Goal: Use online tool/utility: Utilize a website feature to perform a specific function

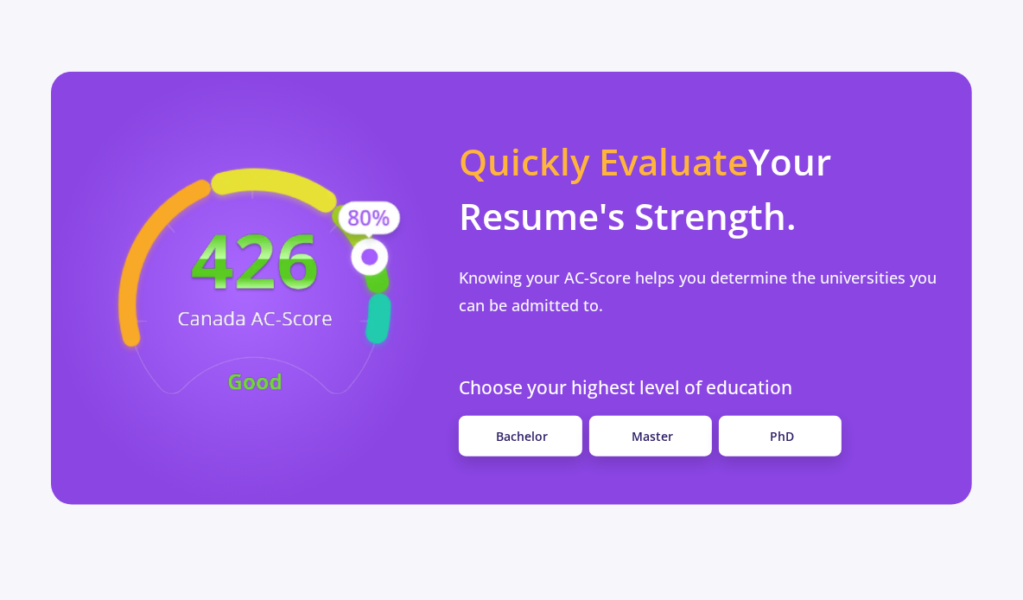
scroll to position [1441, 0]
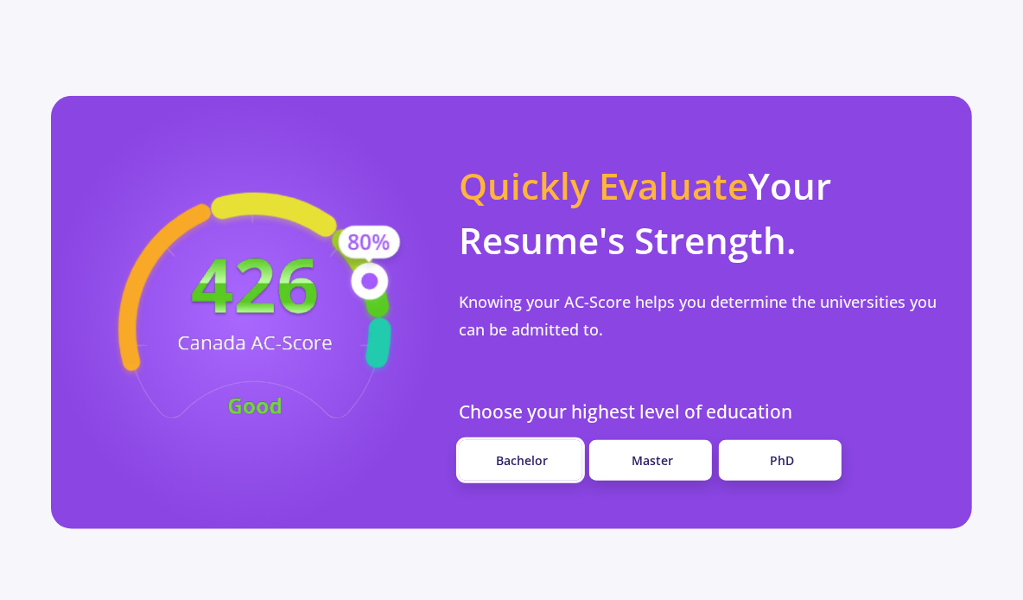
click at [557, 440] on link "Bachelor" at bounding box center [520, 460] width 123 height 41
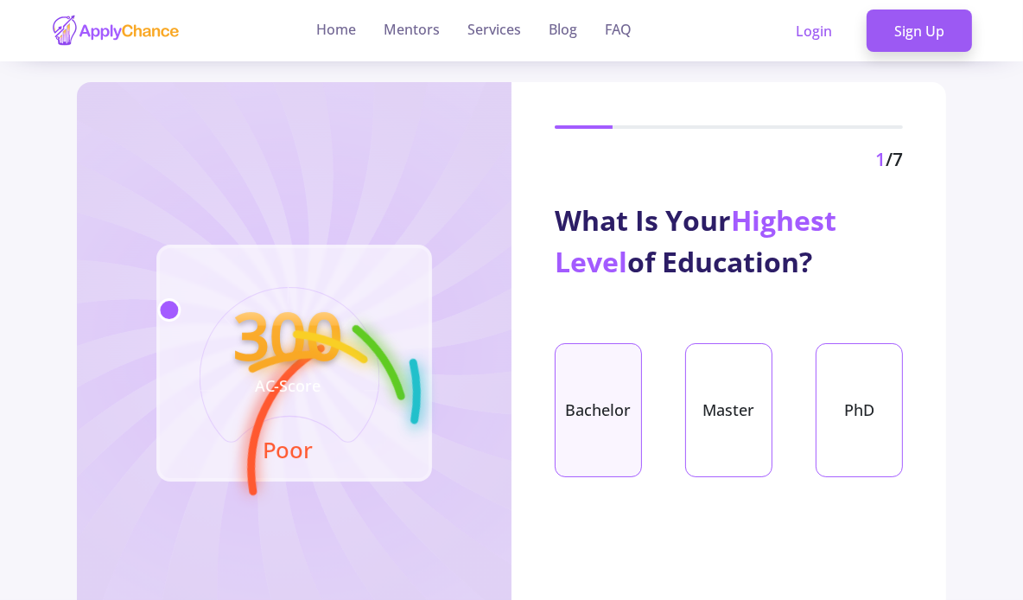
click at [588, 360] on div "Bachelor" at bounding box center [598, 410] width 87 height 134
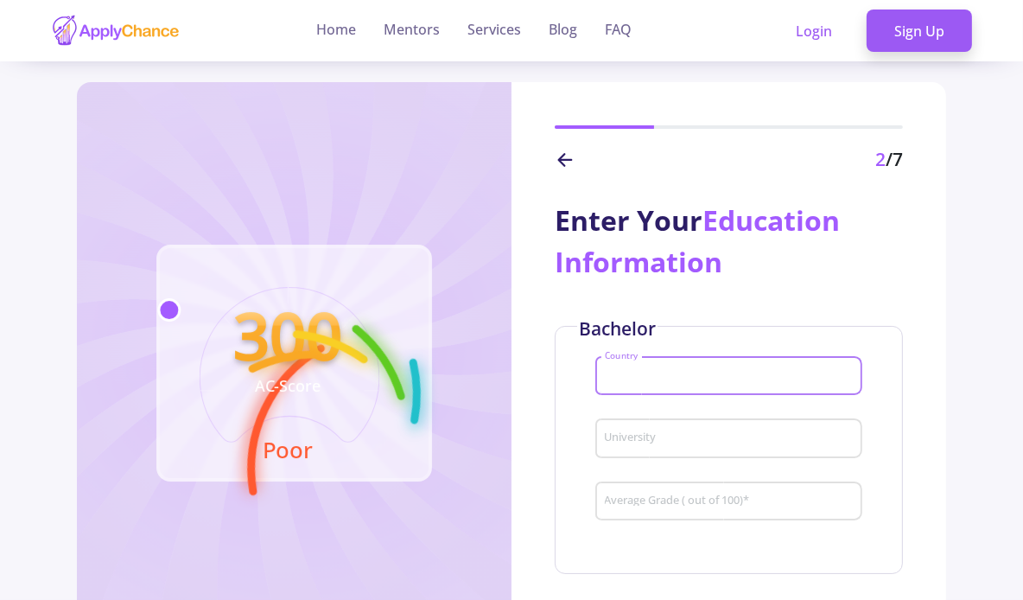
click at [635, 375] on input "Country" at bounding box center [731, 377] width 255 height 16
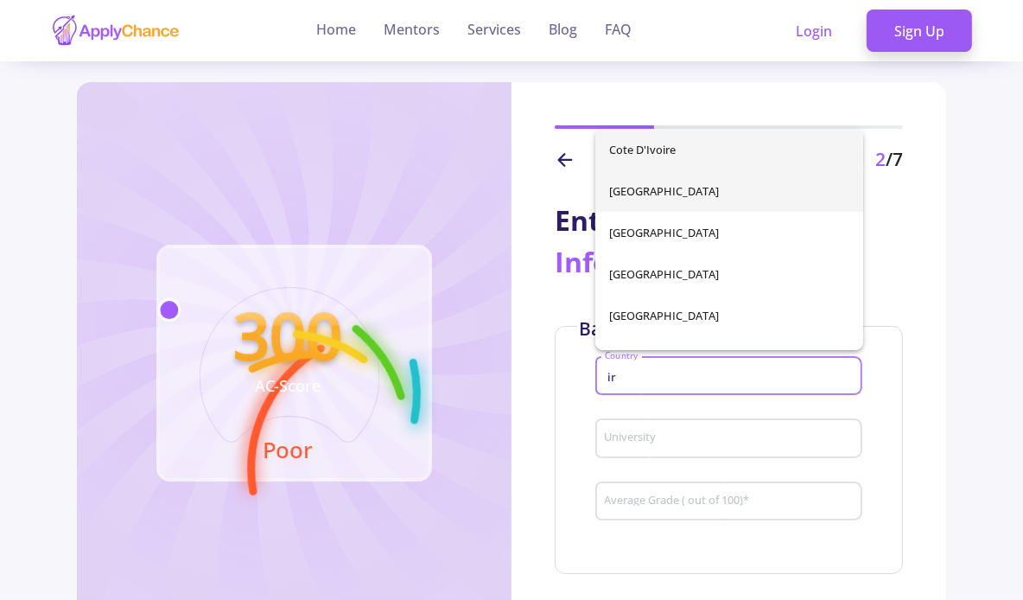
click at [693, 194] on span "[GEOGRAPHIC_DATA]" at bounding box center [729, 190] width 240 height 41
type input "[GEOGRAPHIC_DATA]"
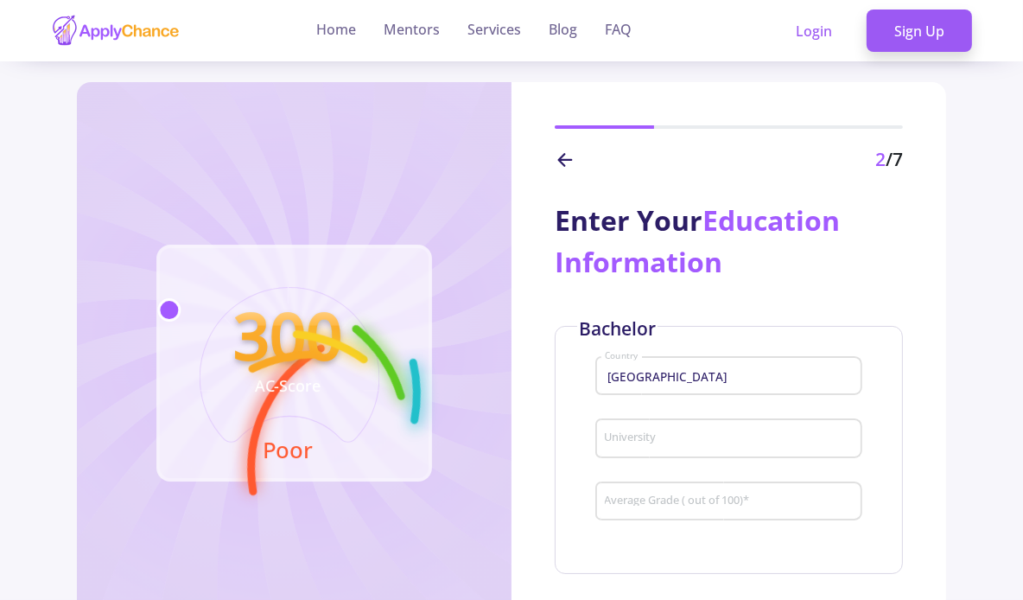
click at [662, 424] on div "University" at bounding box center [729, 434] width 251 height 45
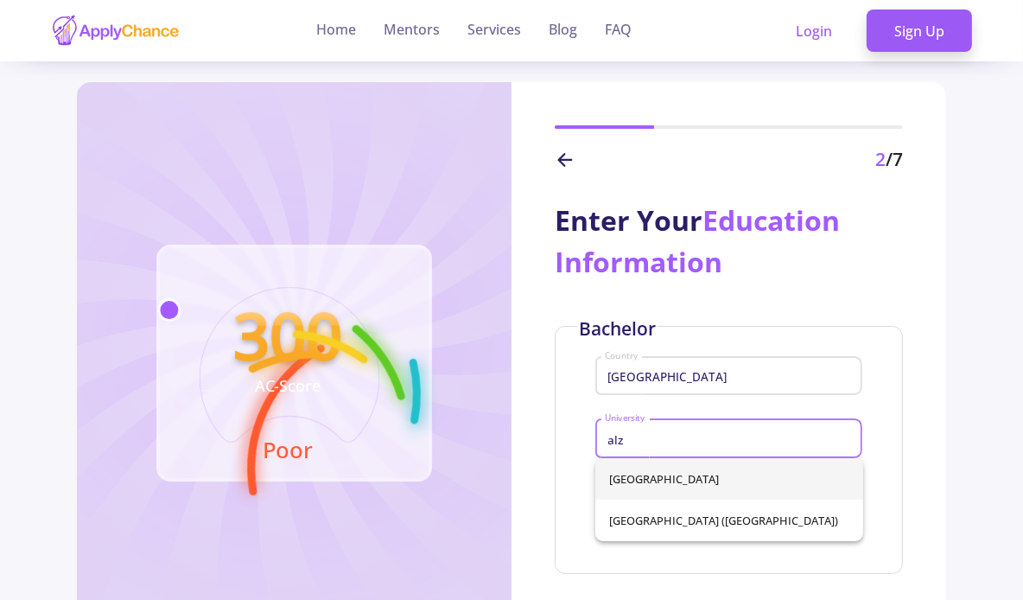
click at [646, 481] on span "[GEOGRAPHIC_DATA]" at bounding box center [729, 478] width 240 height 41
type input "[GEOGRAPHIC_DATA]"
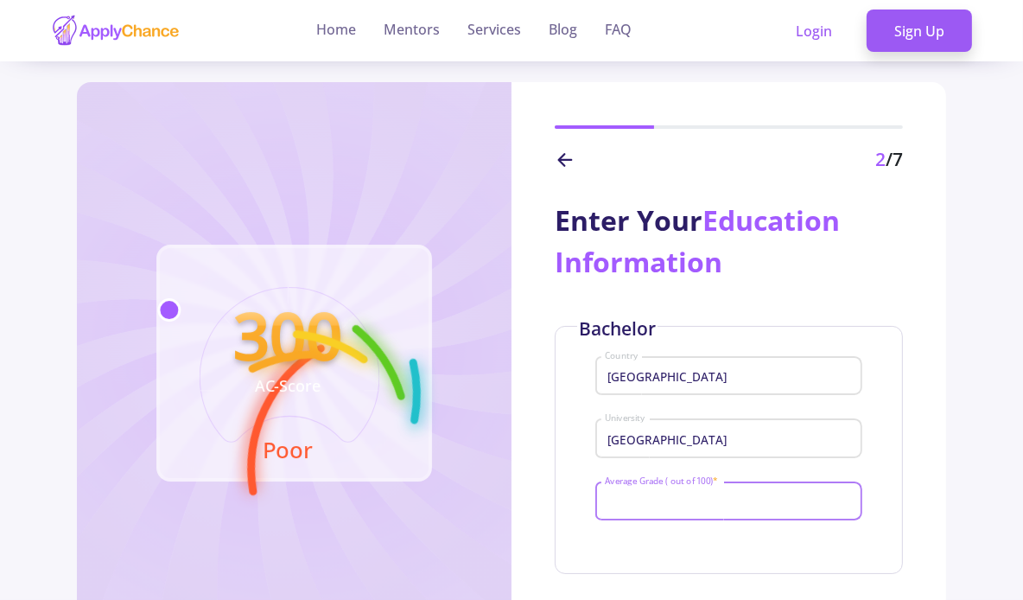
click at [653, 502] on input "Average Grade ( out of 100) *" at bounding box center [731, 502] width 255 height 16
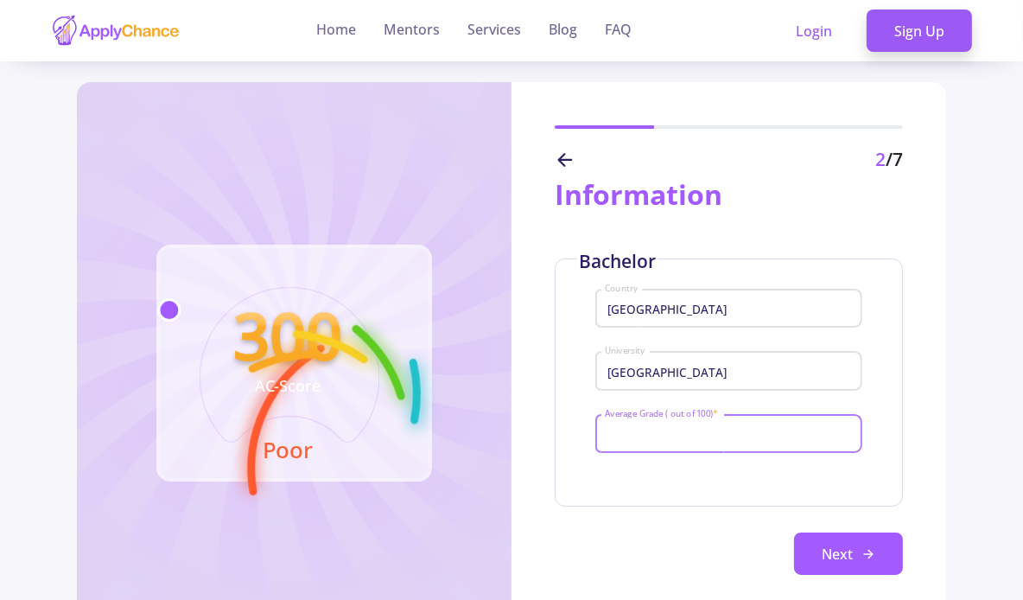
scroll to position [76, 0]
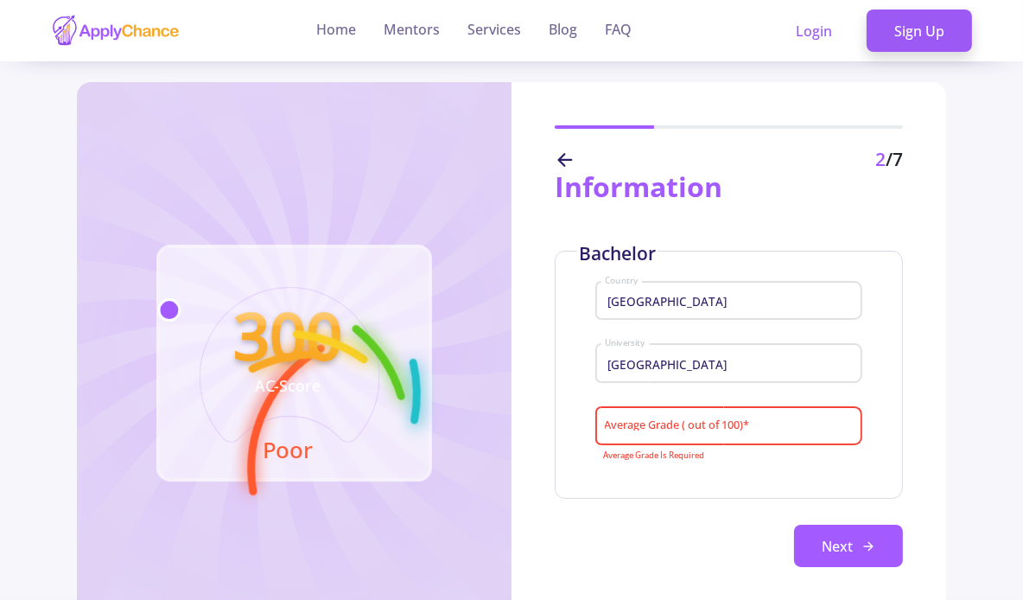
click at [91, 347] on div "300 AC-Score Poor" at bounding box center [294, 363] width 435 height 562
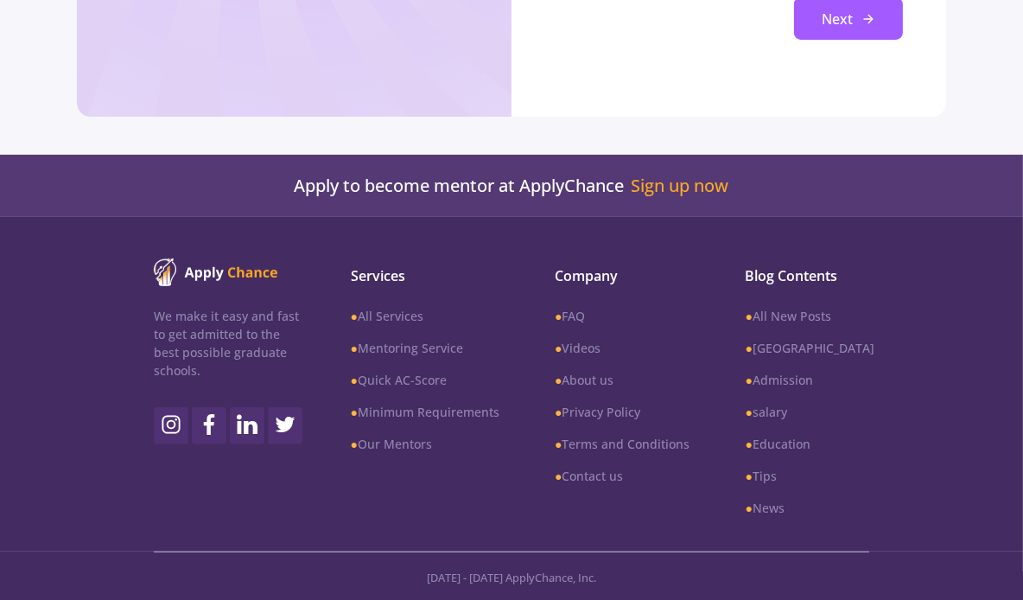
scroll to position [0, 0]
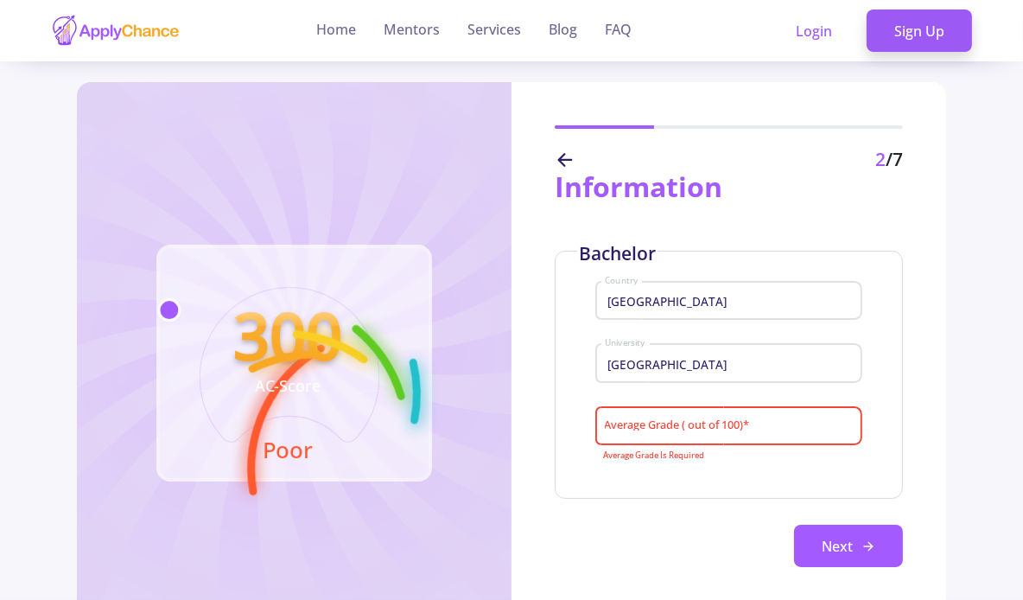
click at [704, 420] on input "Average Grade ( out of 100) *" at bounding box center [731, 427] width 255 height 16
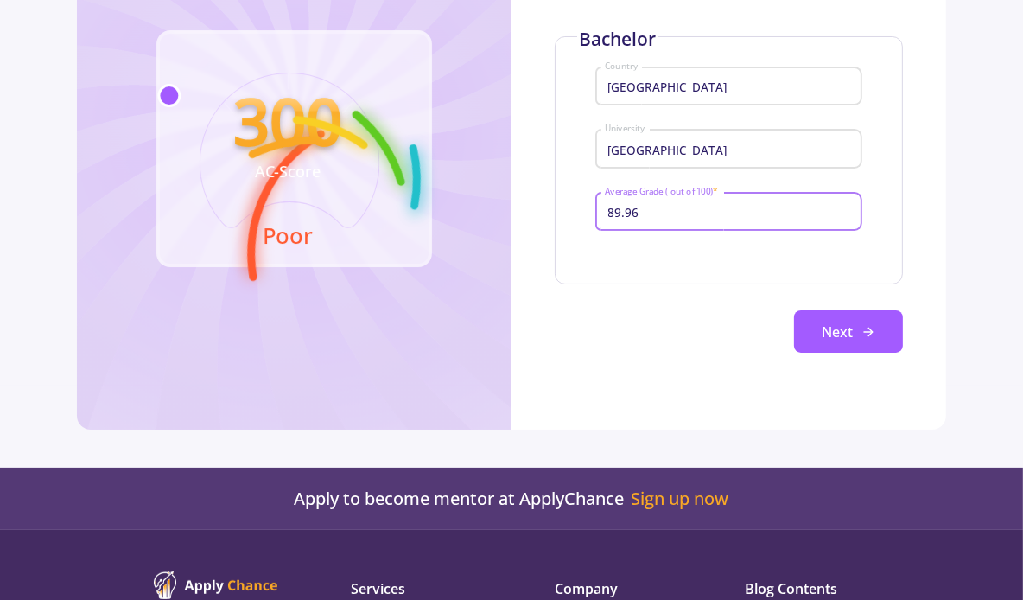
scroll to position [215, 0]
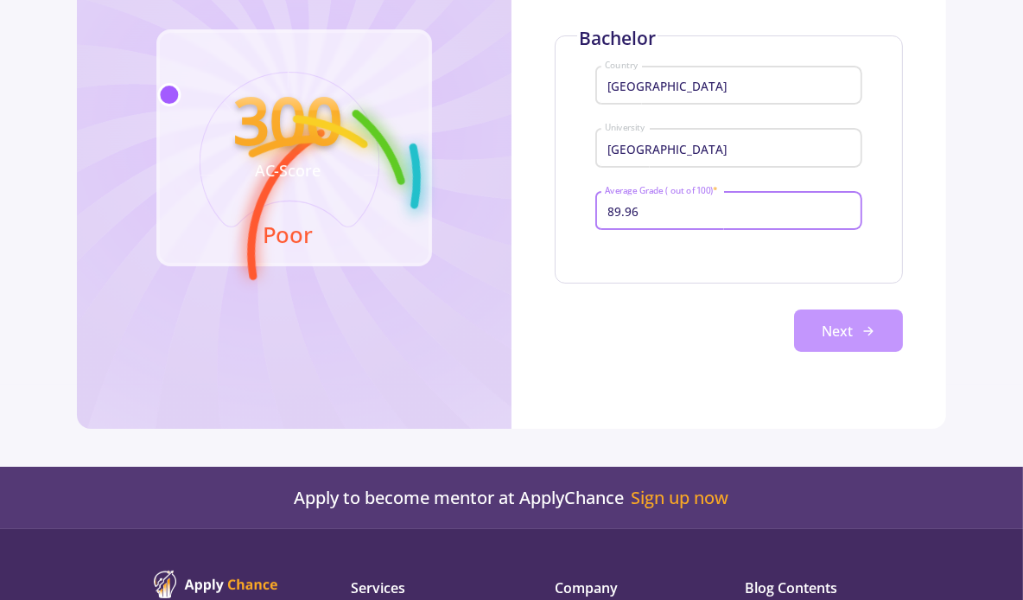
type input "89.96"
click at [884, 323] on button "Next" at bounding box center [848, 330] width 109 height 43
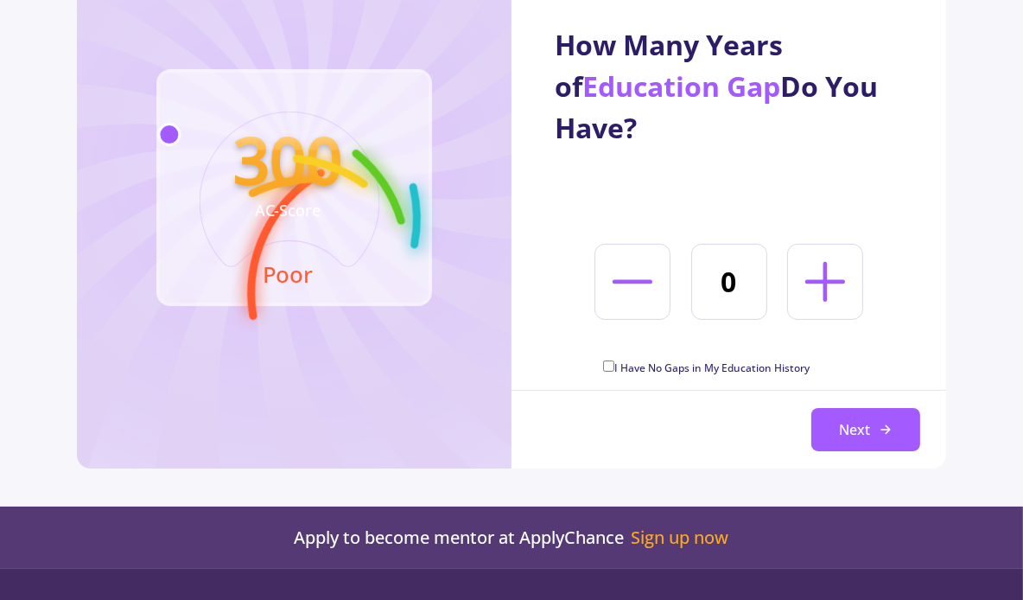
scroll to position [196, 0]
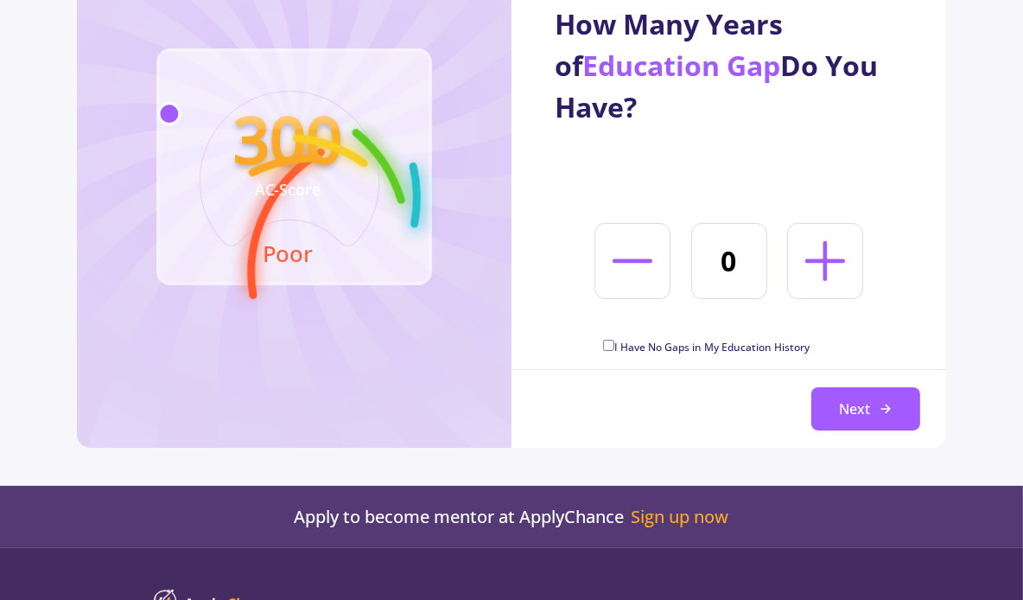
click at [820, 264] on icon at bounding box center [825, 261] width 64 height 64
type input "1"
click at [844, 402] on button "Next" at bounding box center [866, 408] width 109 height 43
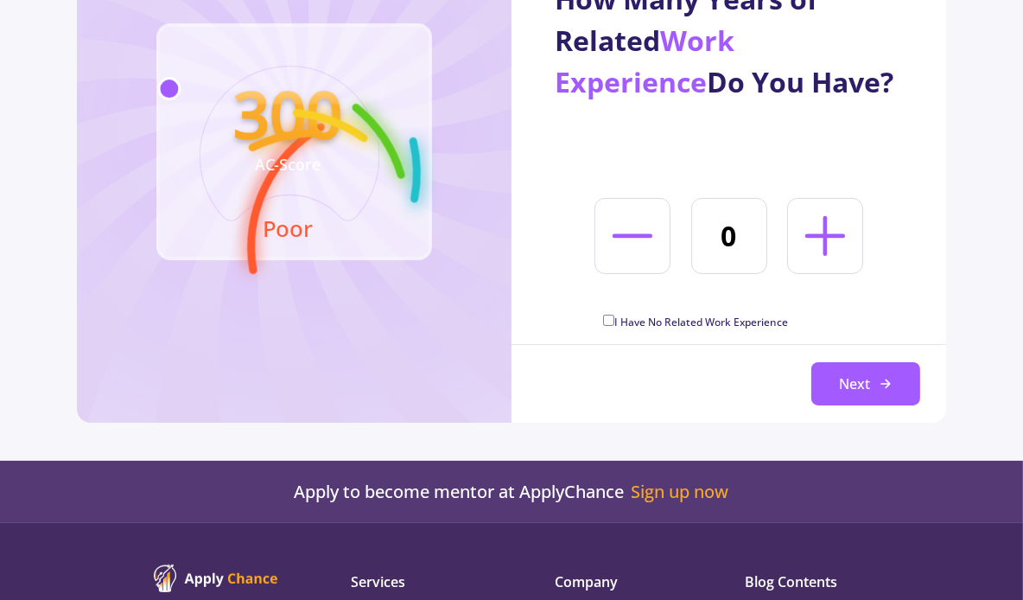
scroll to position [226, 0]
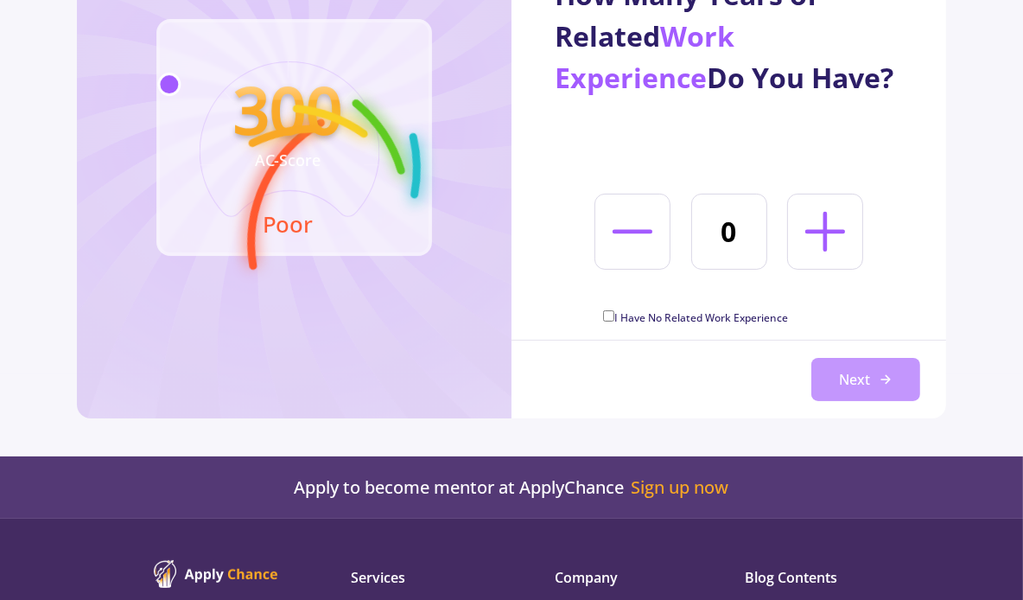
click at [834, 393] on button "Next" at bounding box center [866, 379] width 109 height 43
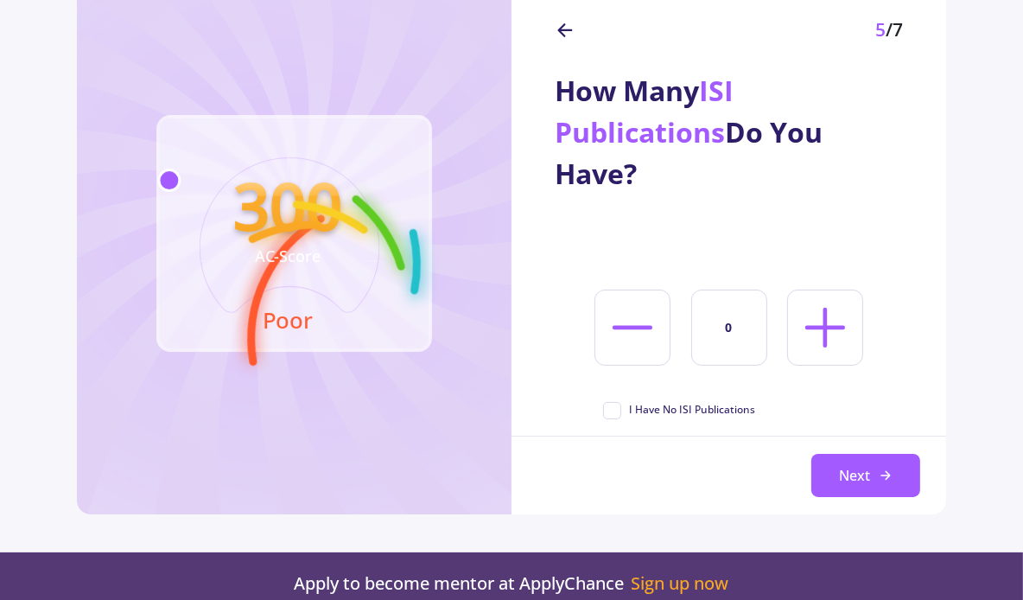
scroll to position [137, 0]
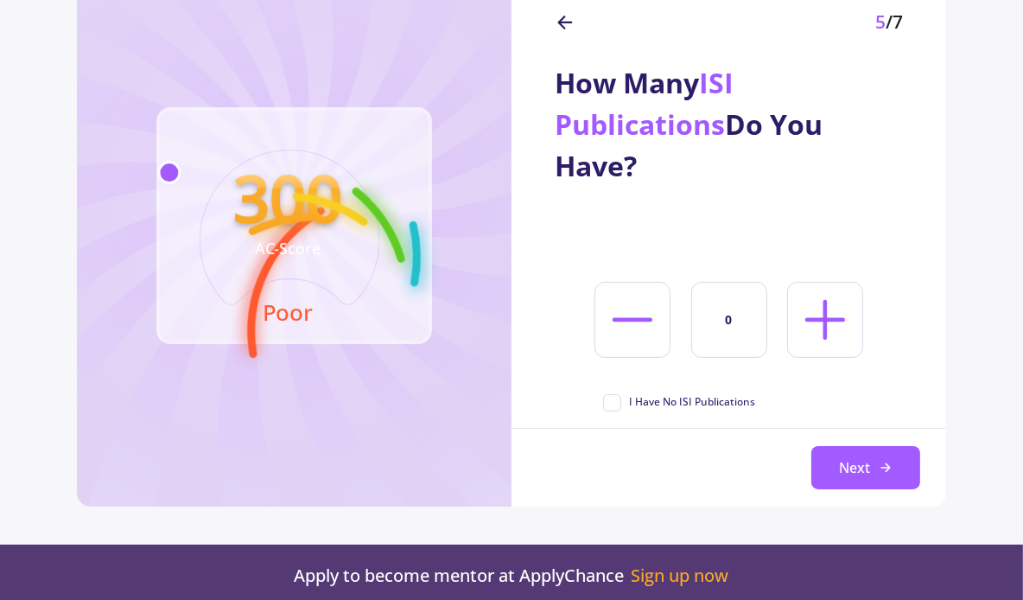
click at [817, 323] on icon at bounding box center [825, 320] width 64 height 64
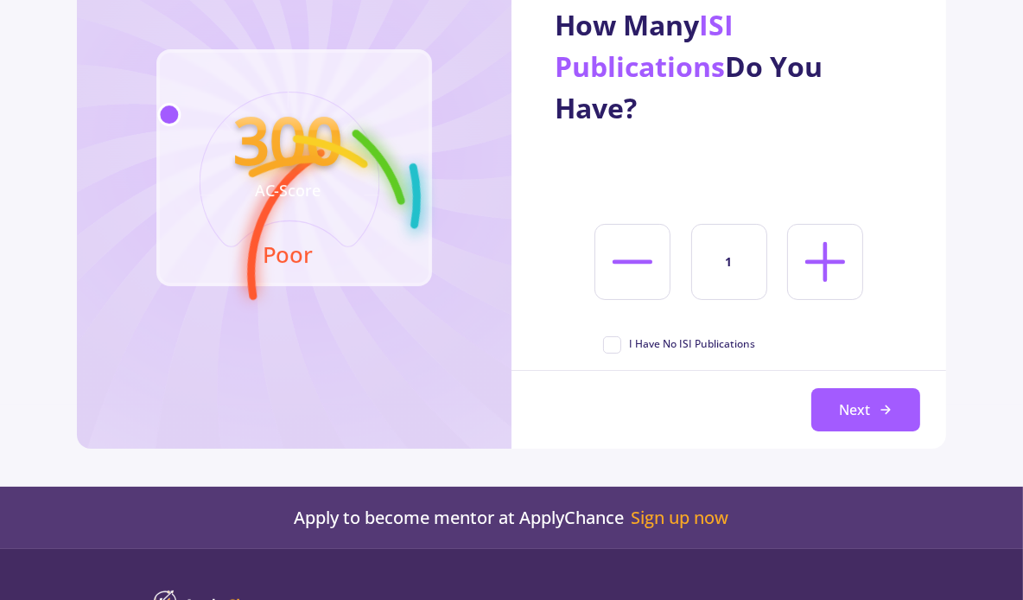
scroll to position [196, 0]
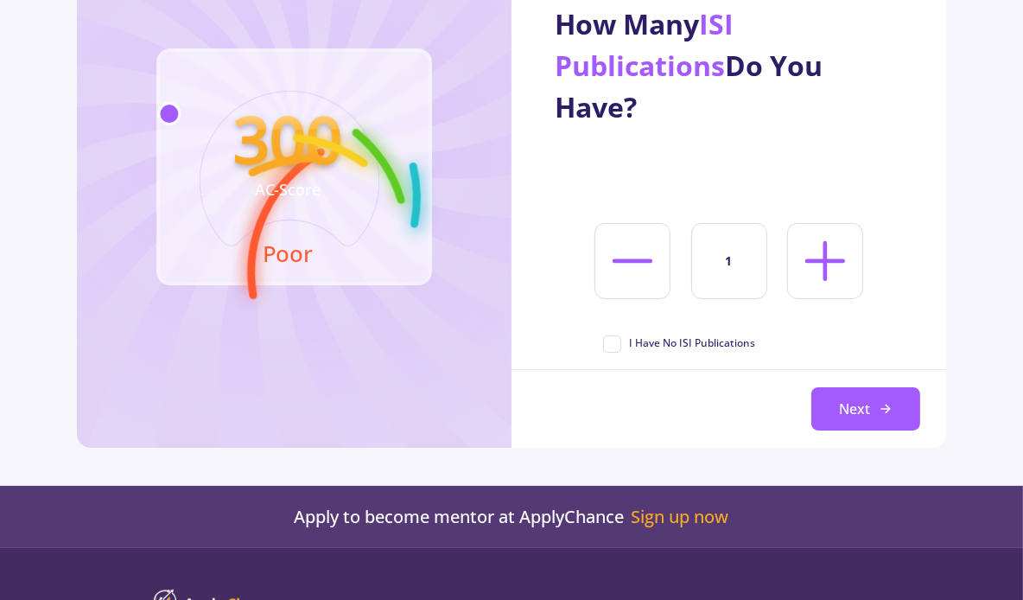
click at [658, 260] on icon at bounding box center [633, 261] width 64 height 64
type input "0"
click at [822, 411] on button "Next" at bounding box center [866, 408] width 109 height 43
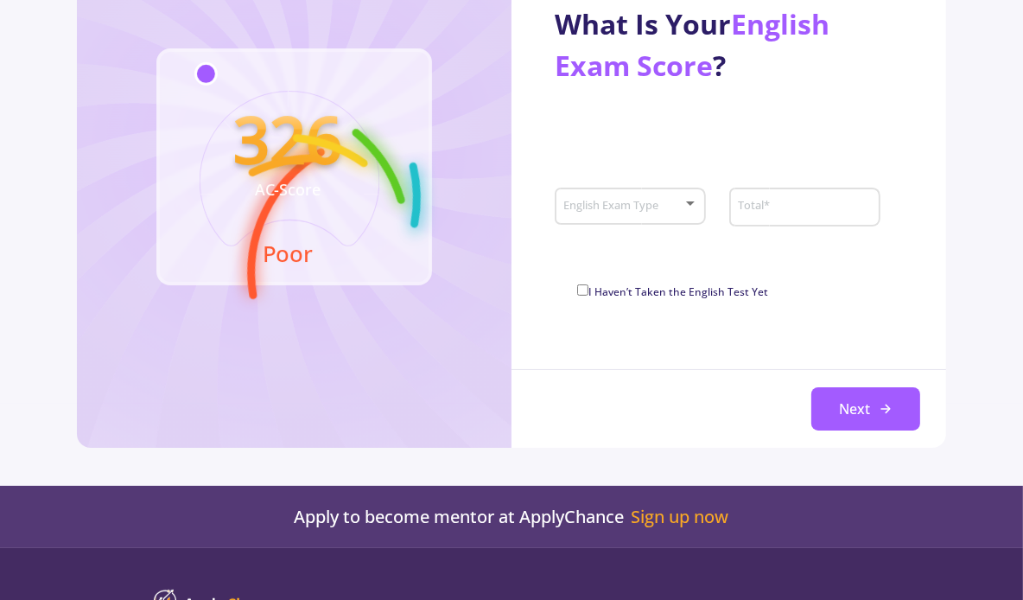
scroll to position [51, 0]
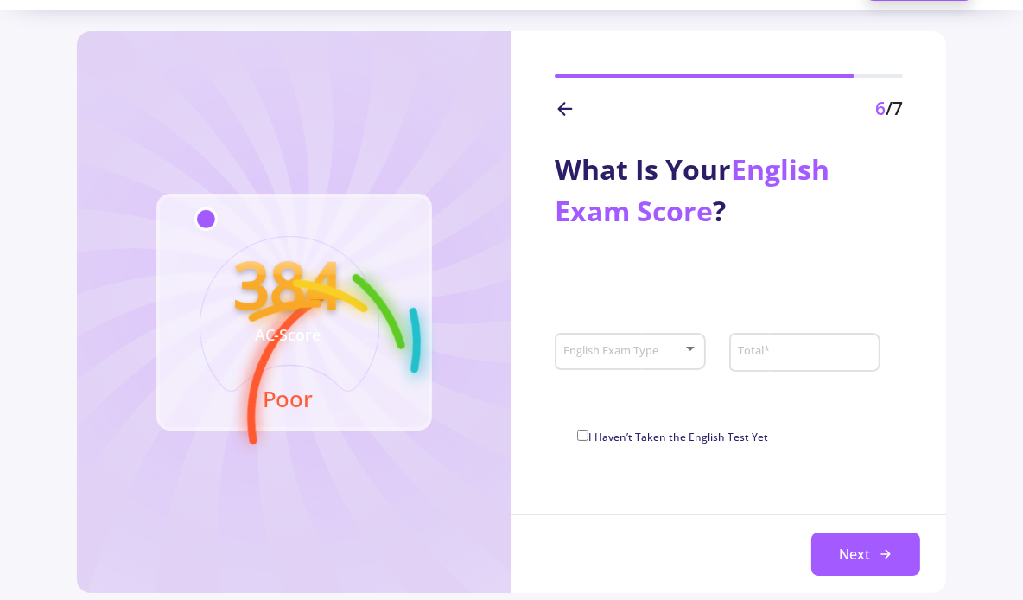
click at [671, 338] on div "English Exam Type" at bounding box center [631, 348] width 135 height 43
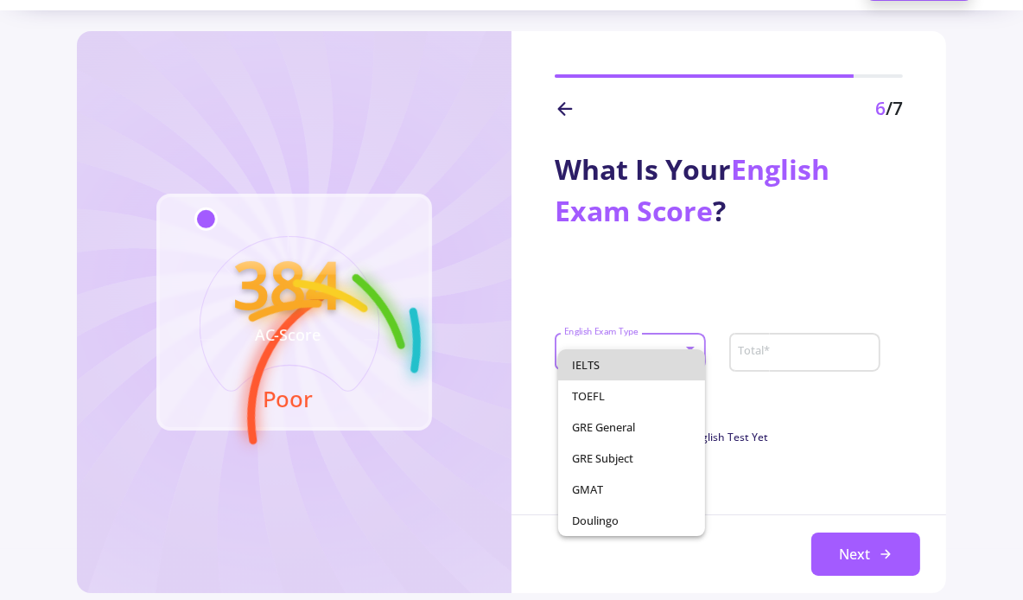
click at [671, 362] on span "IELTS" at bounding box center [631, 364] width 119 height 31
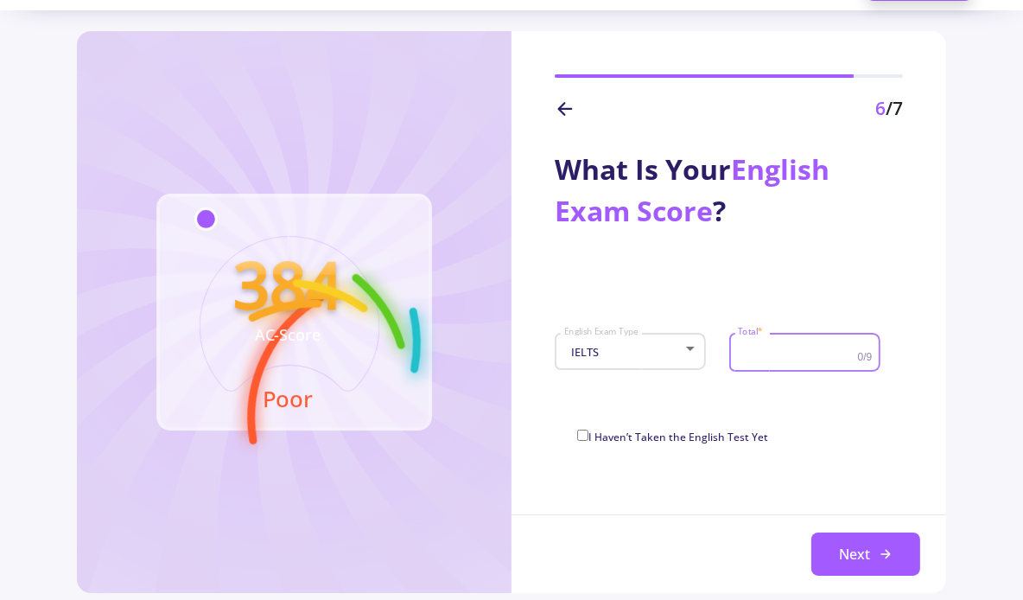
click at [771, 354] on input "Total *" at bounding box center [799, 353] width 125 height 16
type input "7"
click at [710, 274] on div "What Is Your English Exam Score ? IELTS English Exam Type 7 Total * 0/9 I Haven…" at bounding box center [729, 288] width 435 height 331
click at [779, 343] on div "7 Total *" at bounding box center [797, 349] width 121 height 45
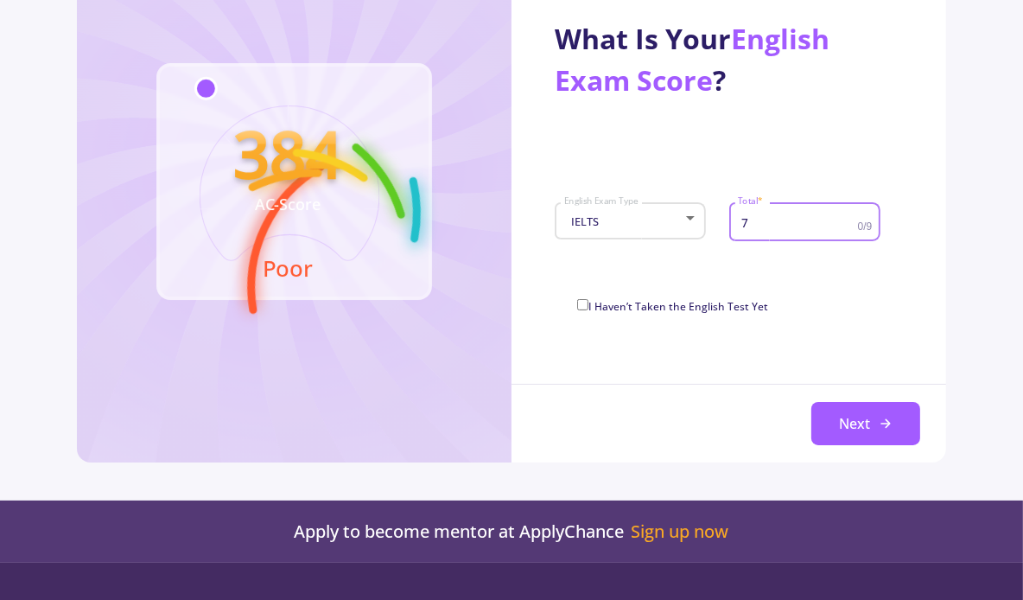
scroll to position [196, 0]
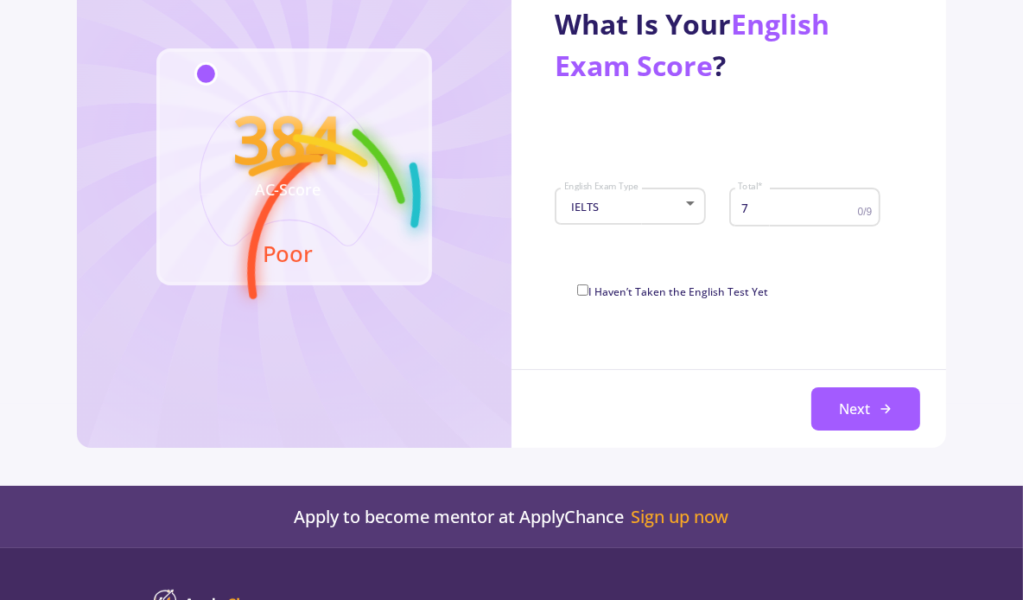
click at [755, 297] on span "I Haven’t Taken the English Test Yet" at bounding box center [679, 291] width 180 height 15
click at [589, 296] on input "I Haven’t Taken the English Test Yet" at bounding box center [582, 289] width 11 height 11
checkbox input "true"
type input "0"
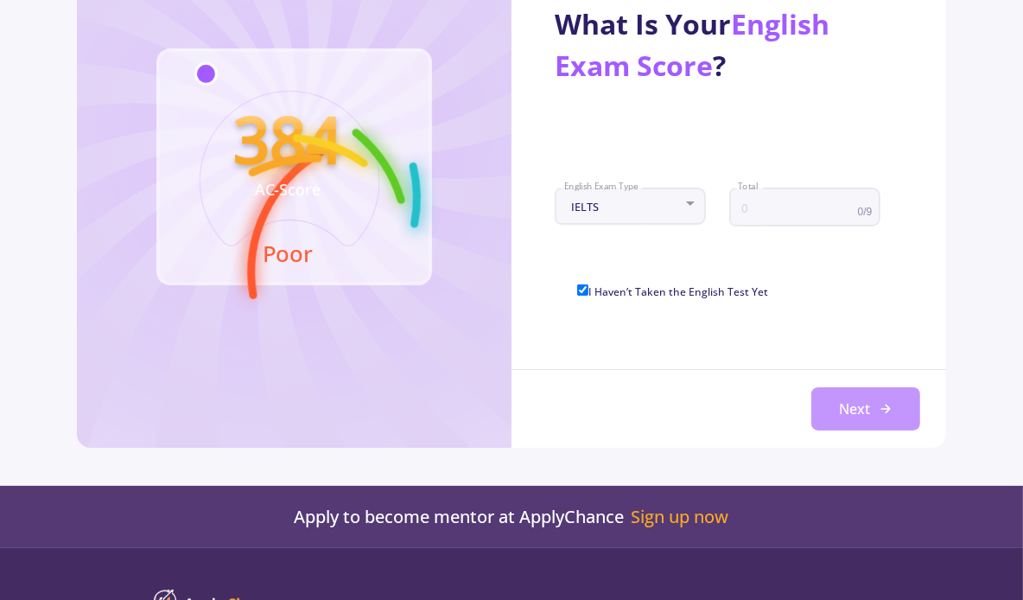
click at [857, 392] on button "Next" at bounding box center [866, 408] width 109 height 43
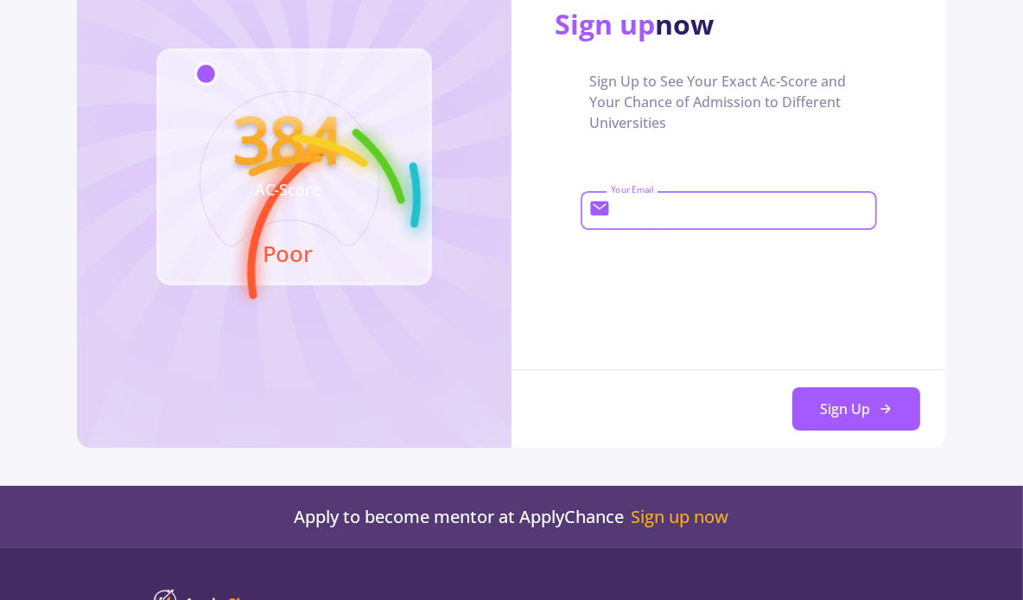
click at [701, 218] on input "Your Email" at bounding box center [742, 211] width 264 height 16
type input "ئ"
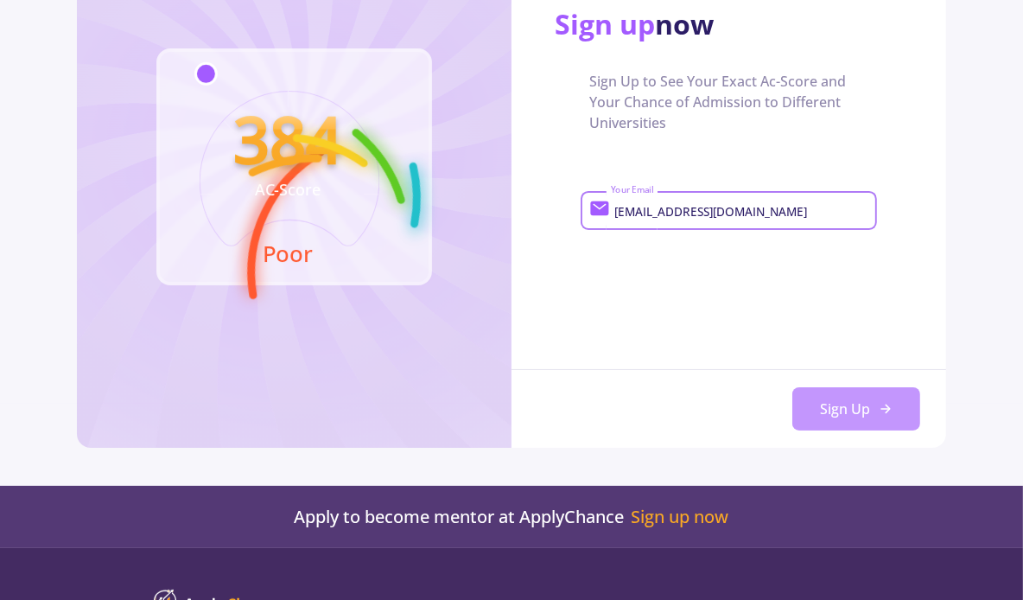
type input "[EMAIL_ADDRESS][DOMAIN_NAME]"
click at [857, 401] on button "Sign Up" at bounding box center [857, 408] width 128 height 43
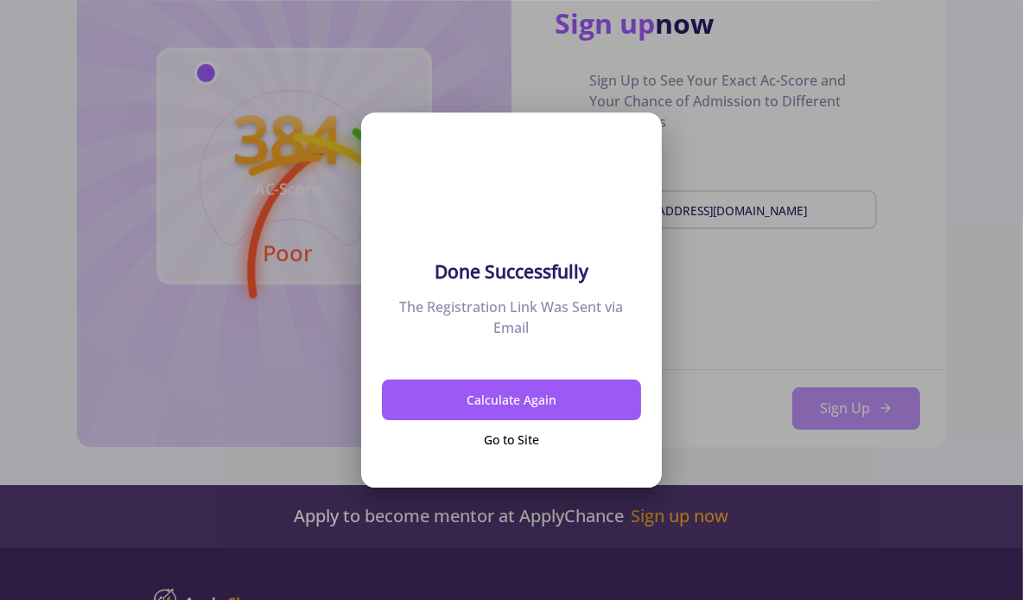
scroll to position [0, 0]
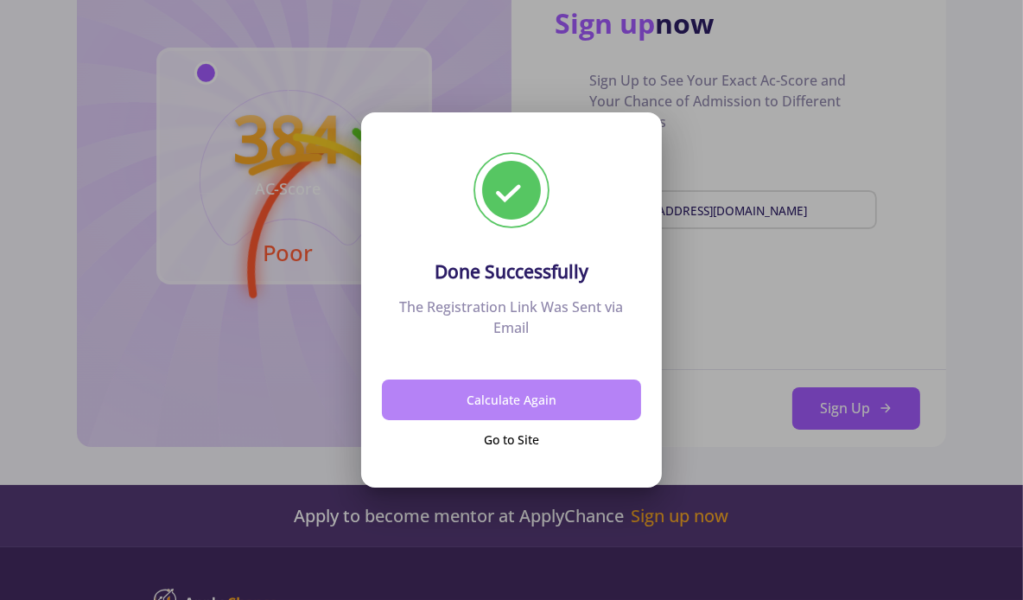
click at [613, 398] on button "Calculate Again" at bounding box center [511, 399] width 259 height 41
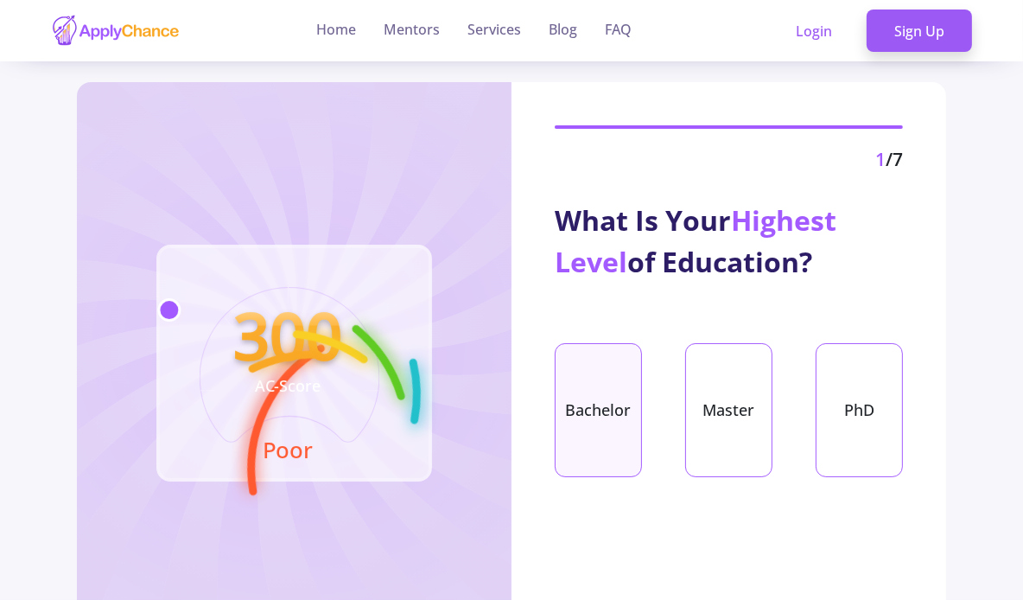
click at [566, 369] on div "Bachelor" at bounding box center [598, 410] width 87 height 134
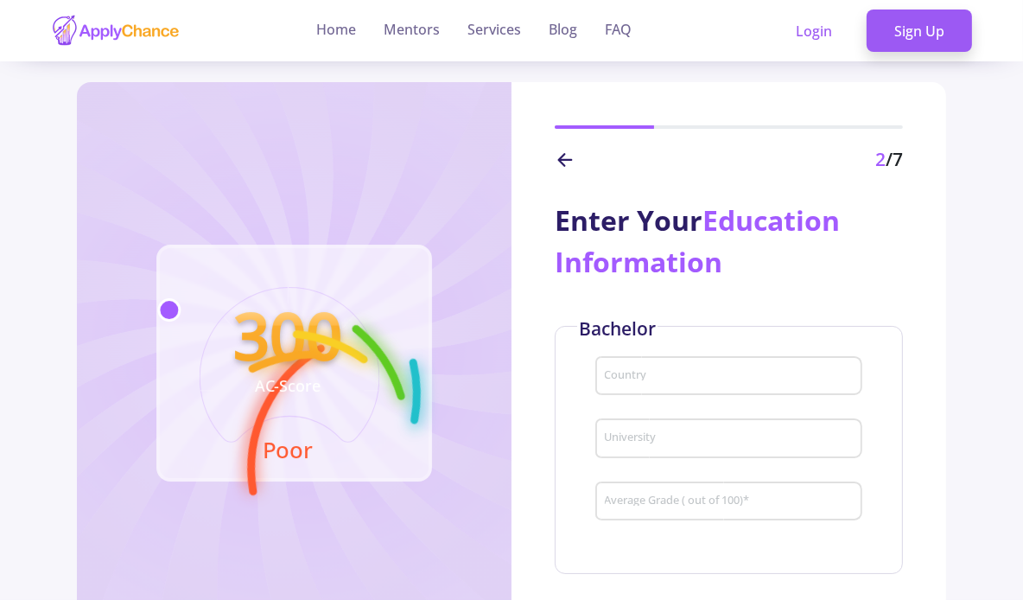
scroll to position [76, 0]
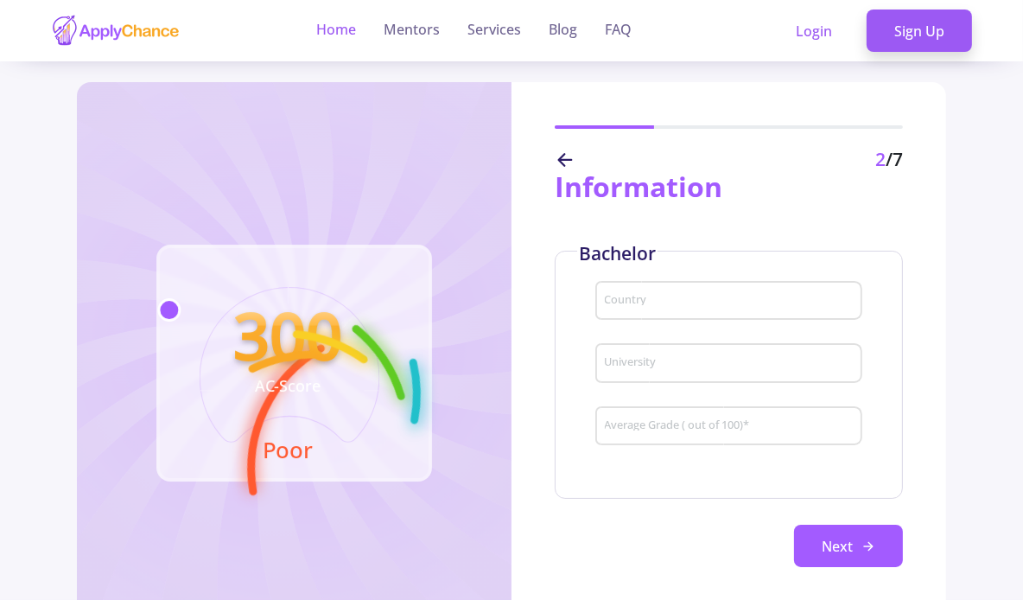
click at [344, 30] on link "Home" at bounding box center [337, 30] width 40 height 61
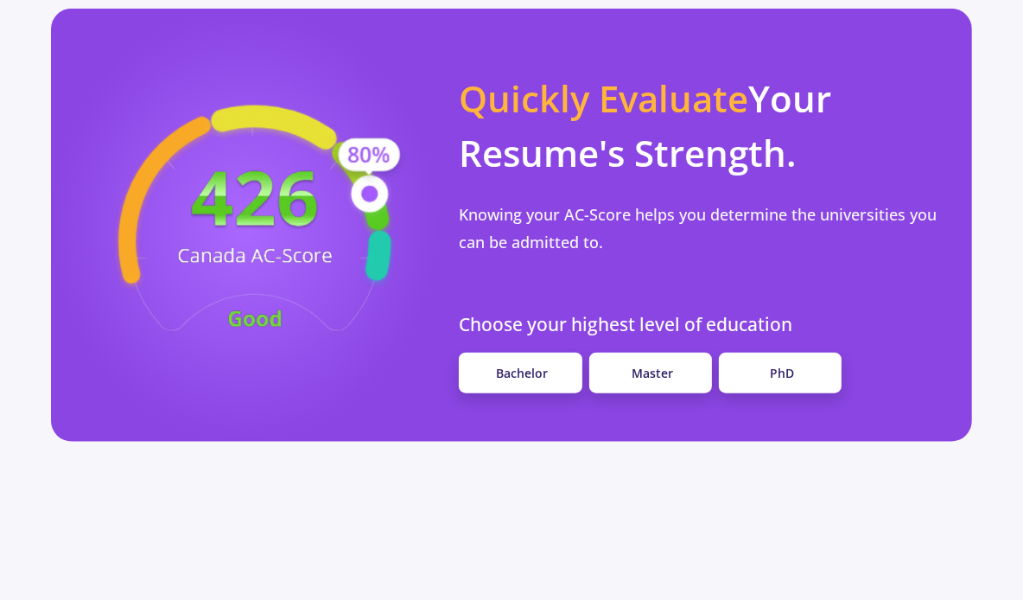
scroll to position [1338, 0]
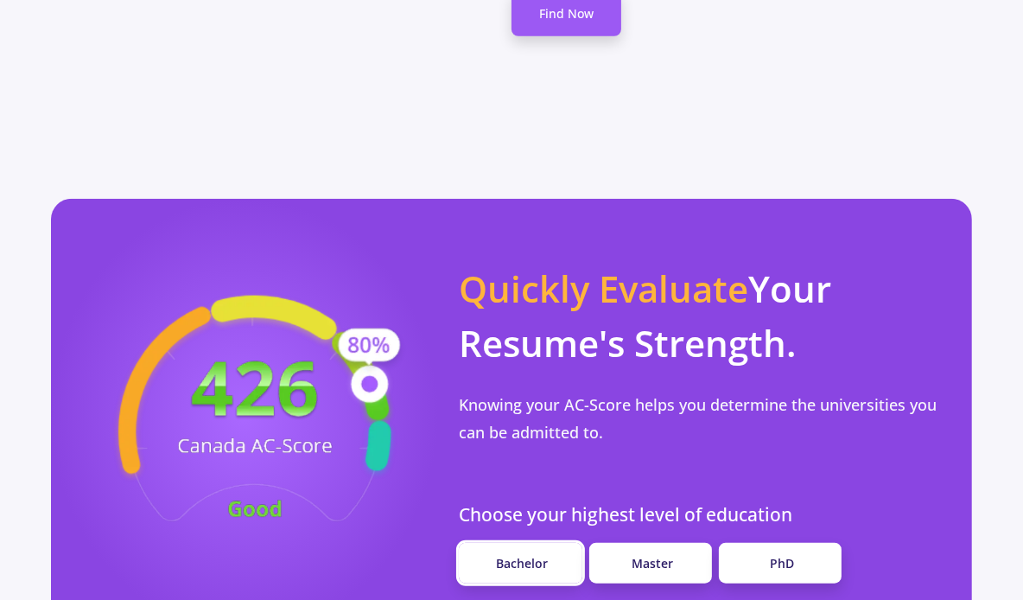
click at [505, 555] on span "Bachelor" at bounding box center [522, 563] width 52 height 16
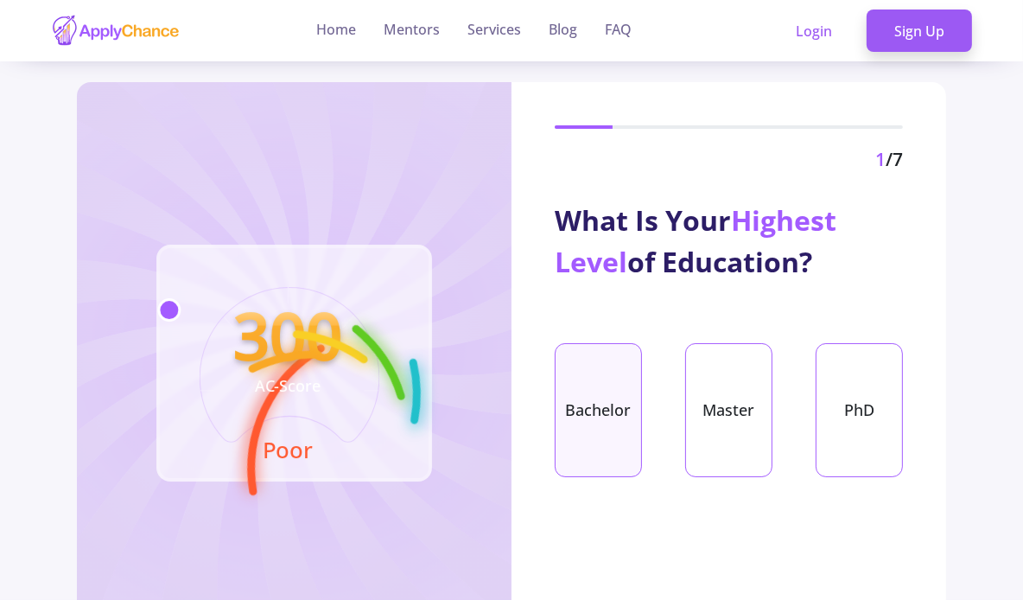
click at [624, 462] on div "Bachelor" at bounding box center [598, 410] width 87 height 134
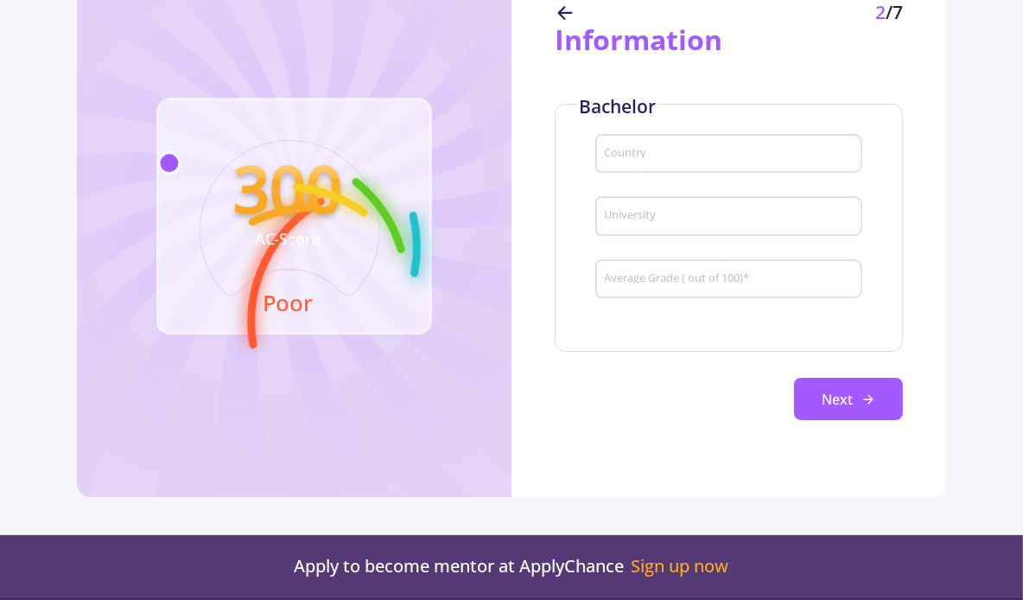
scroll to position [150, 0]
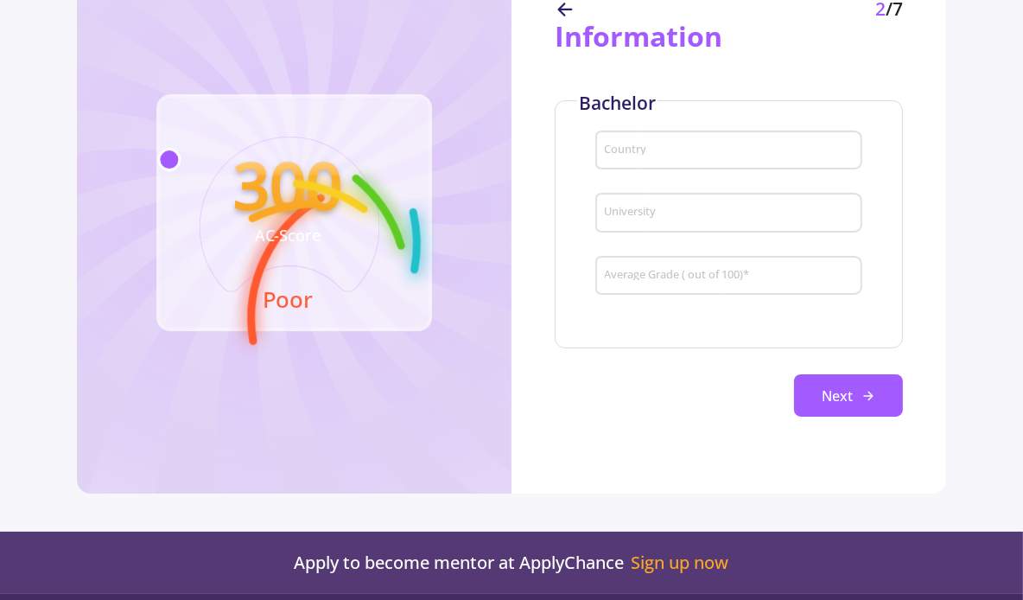
click at [659, 152] on input "Country" at bounding box center [731, 151] width 255 height 16
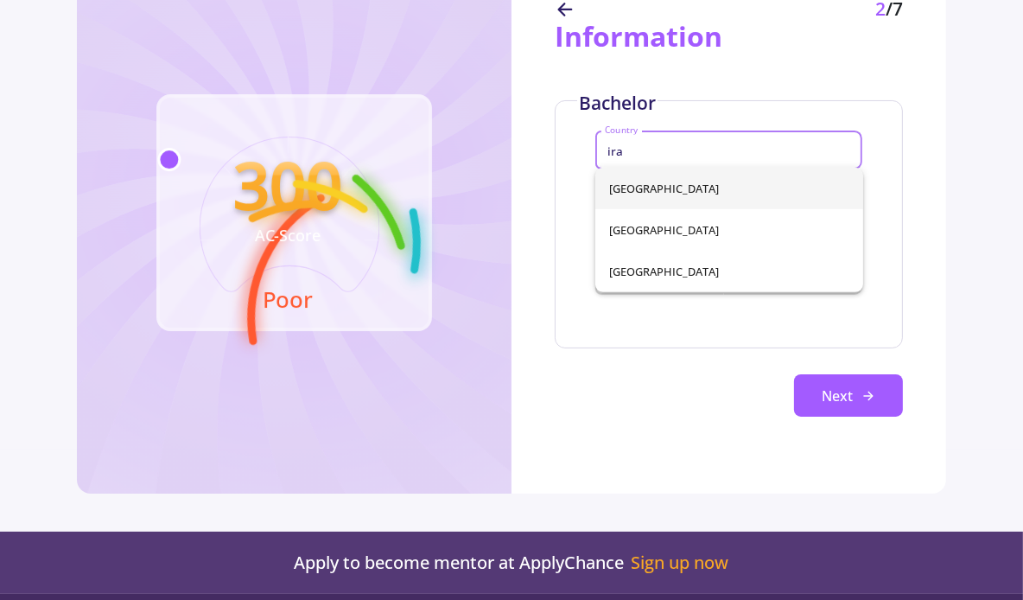
click at [657, 186] on span "[GEOGRAPHIC_DATA]" at bounding box center [729, 188] width 240 height 41
type input "[GEOGRAPHIC_DATA]"
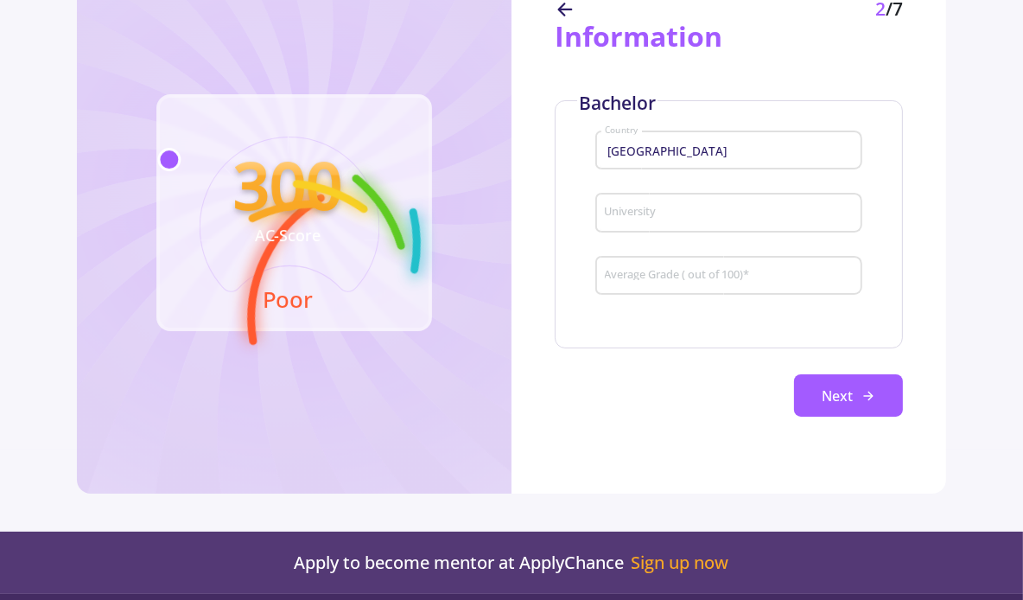
click at [660, 223] on div "University" at bounding box center [729, 209] width 251 height 45
click at [655, 219] on input "University" at bounding box center [731, 214] width 255 height 16
type input "a"
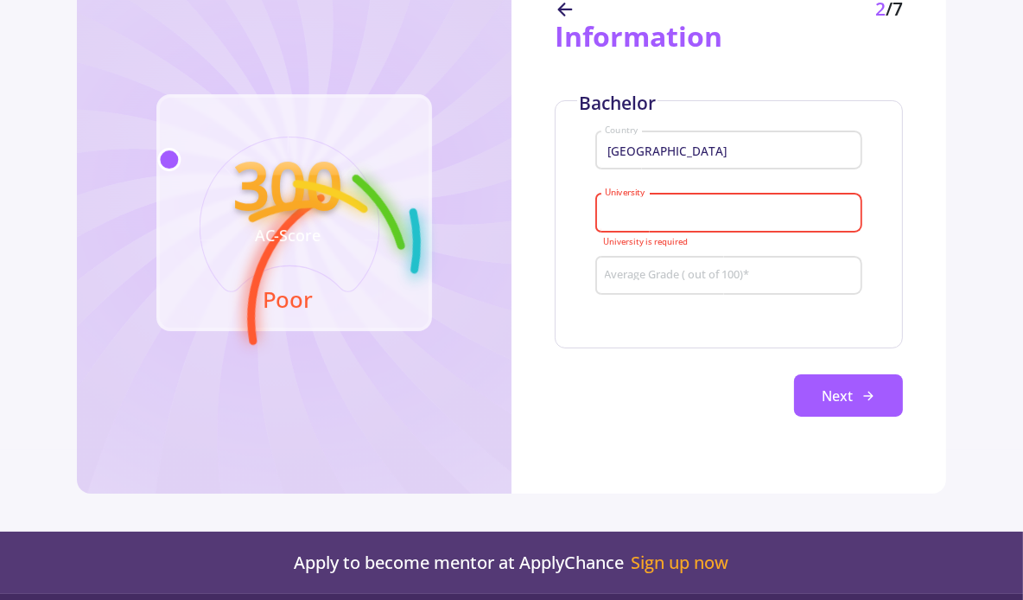
click at [691, 188] on div "University" at bounding box center [729, 209] width 251 height 45
click at [692, 208] on input "University" at bounding box center [731, 214] width 255 height 16
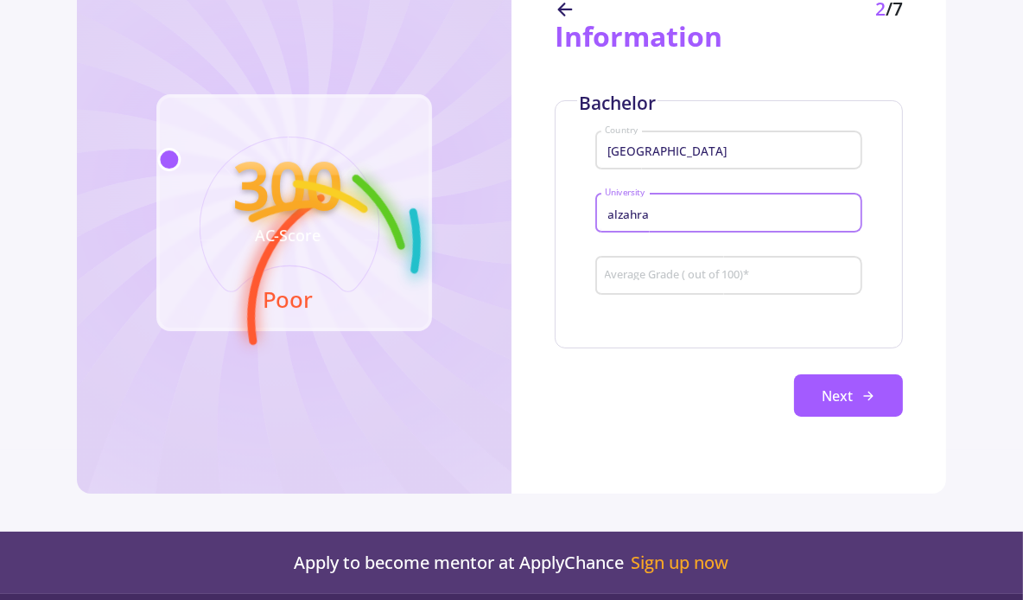
type input "alzahra"
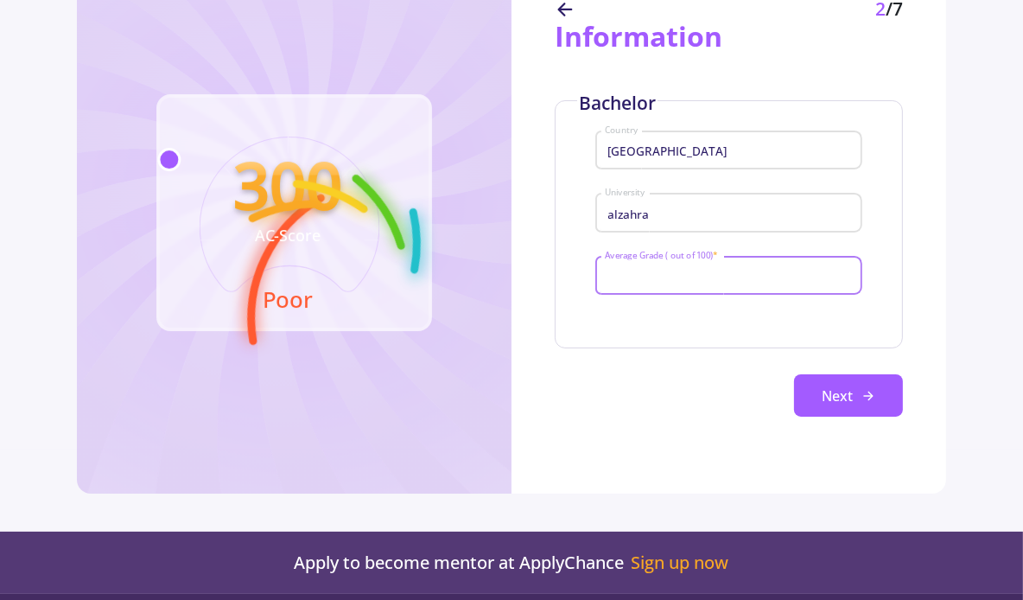
click at [709, 283] on input "Average Grade ( out of 100) *" at bounding box center [731, 277] width 255 height 16
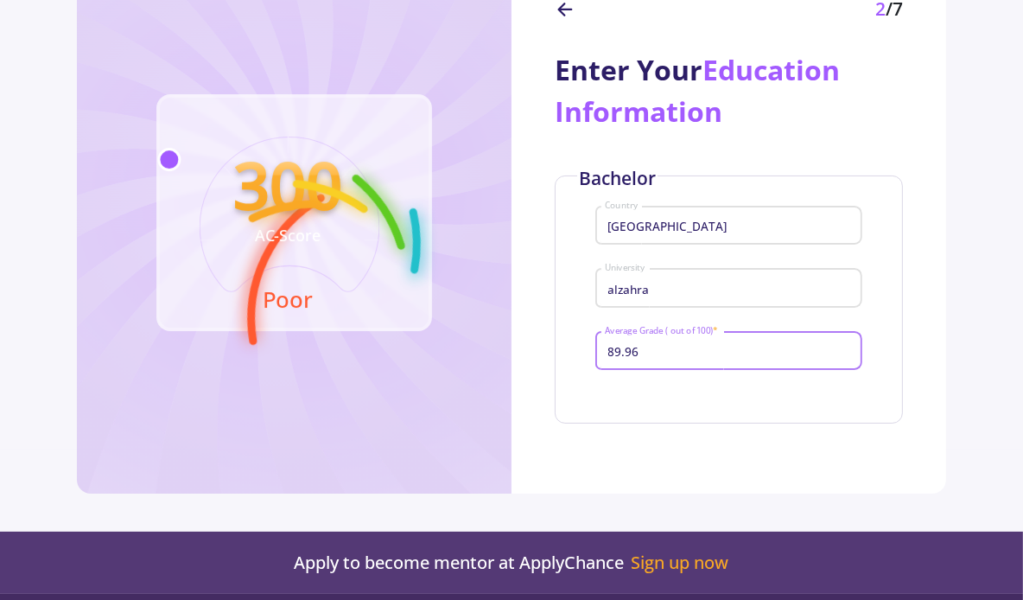
type input "89.96"
click at [685, 307] on div "[GEOGRAPHIC_DATA]" at bounding box center [729, 284] width 251 height 45
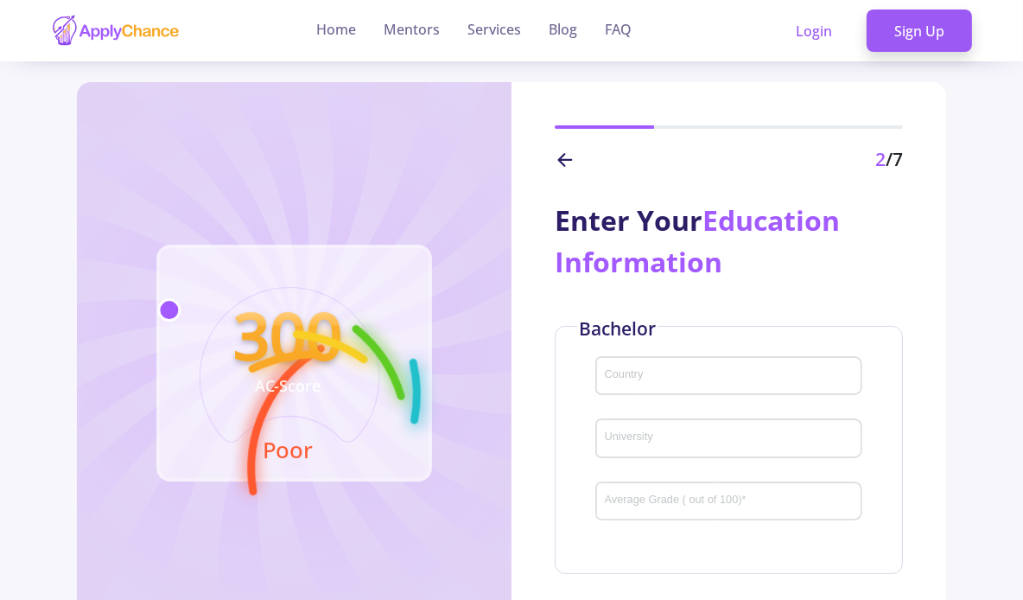
click at [701, 435] on input "University" at bounding box center [731, 439] width 255 height 16
type input "al"
